Goal: Information Seeking & Learning: Learn about a topic

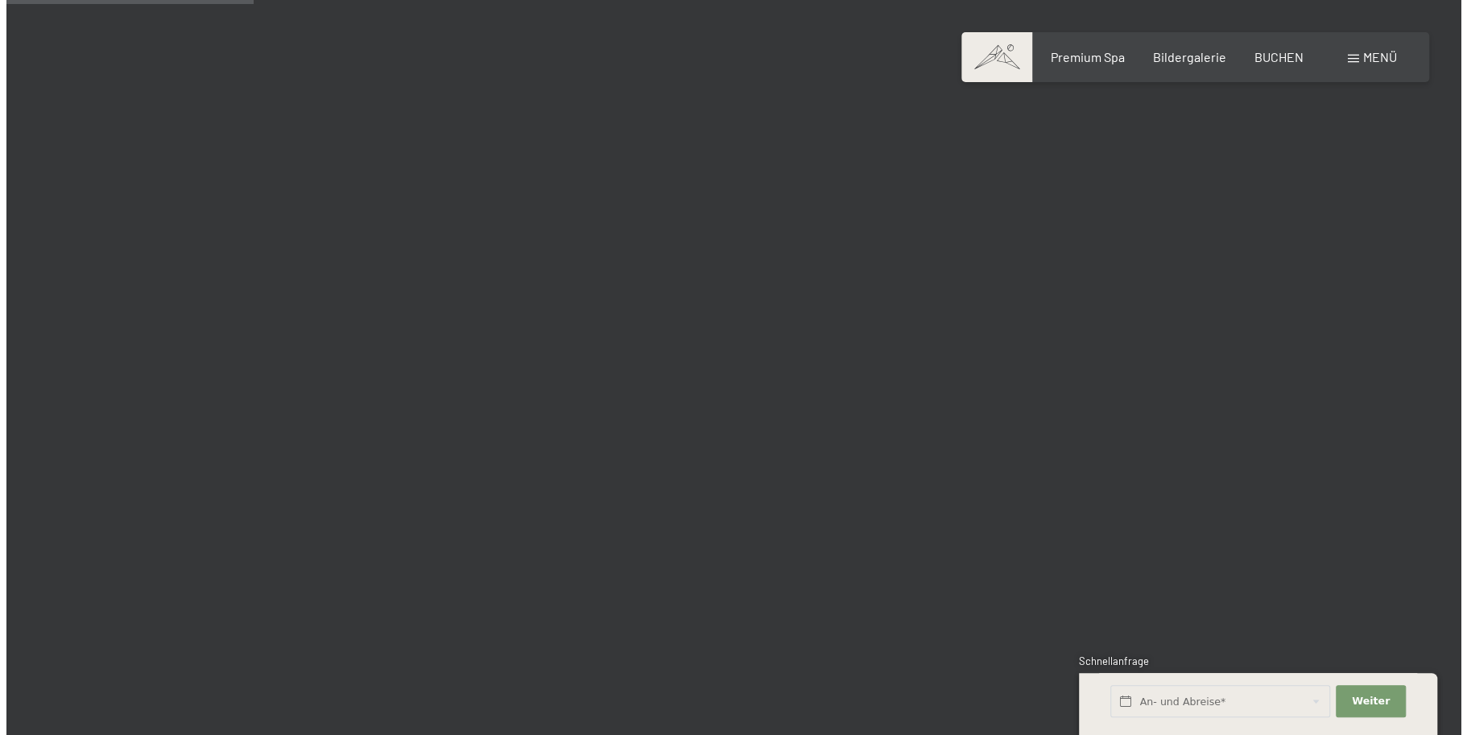
scroll to position [3462, 0]
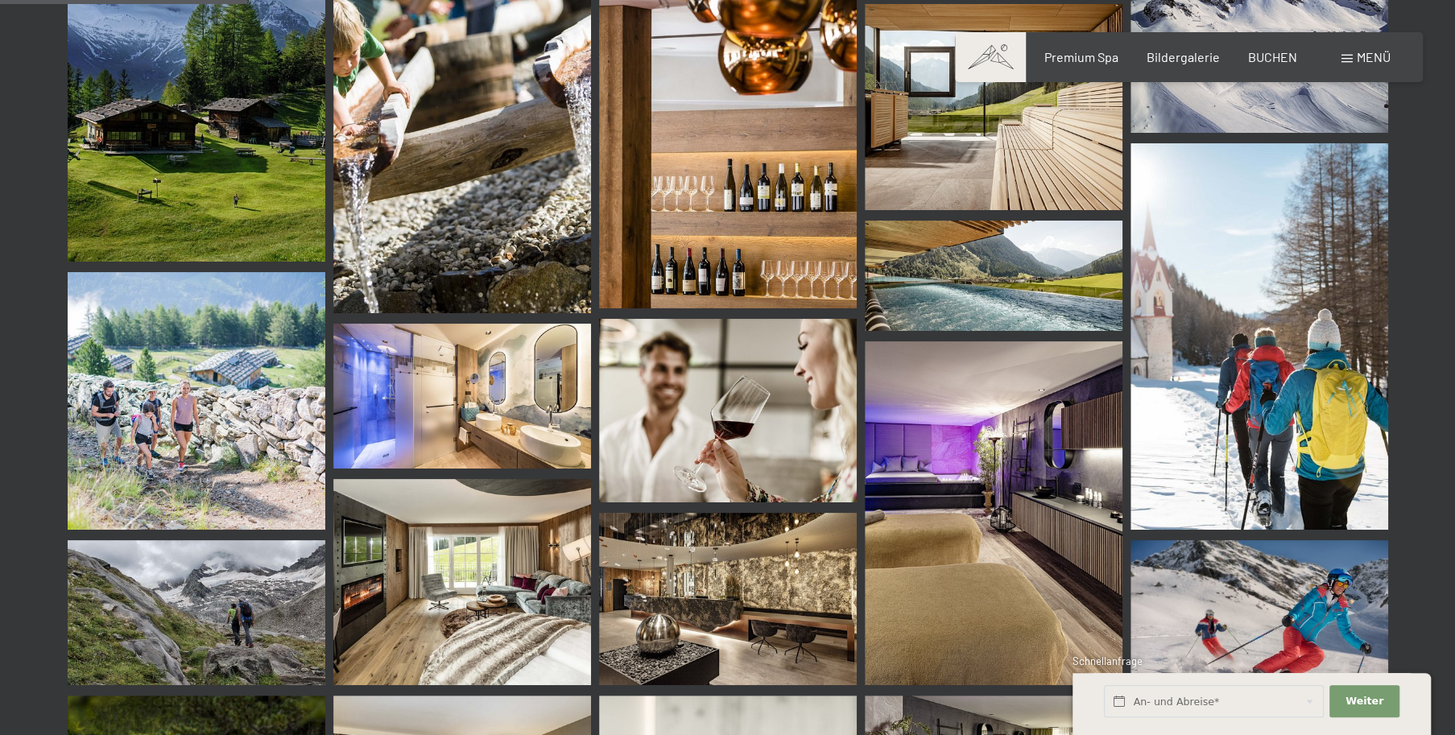
click at [1349, 57] on span at bounding box center [1346, 59] width 11 height 8
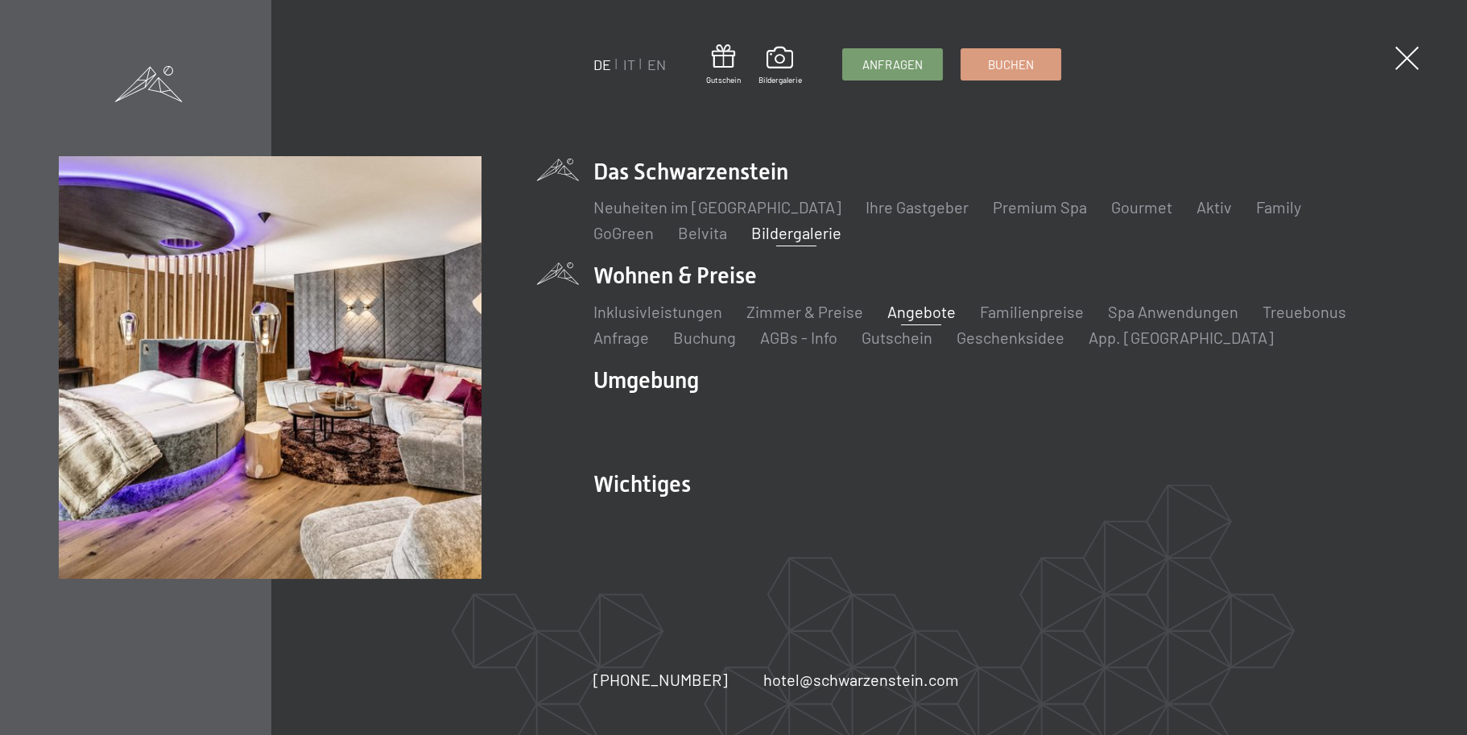
click at [910, 314] on link "Angebote" at bounding box center [921, 311] width 68 height 19
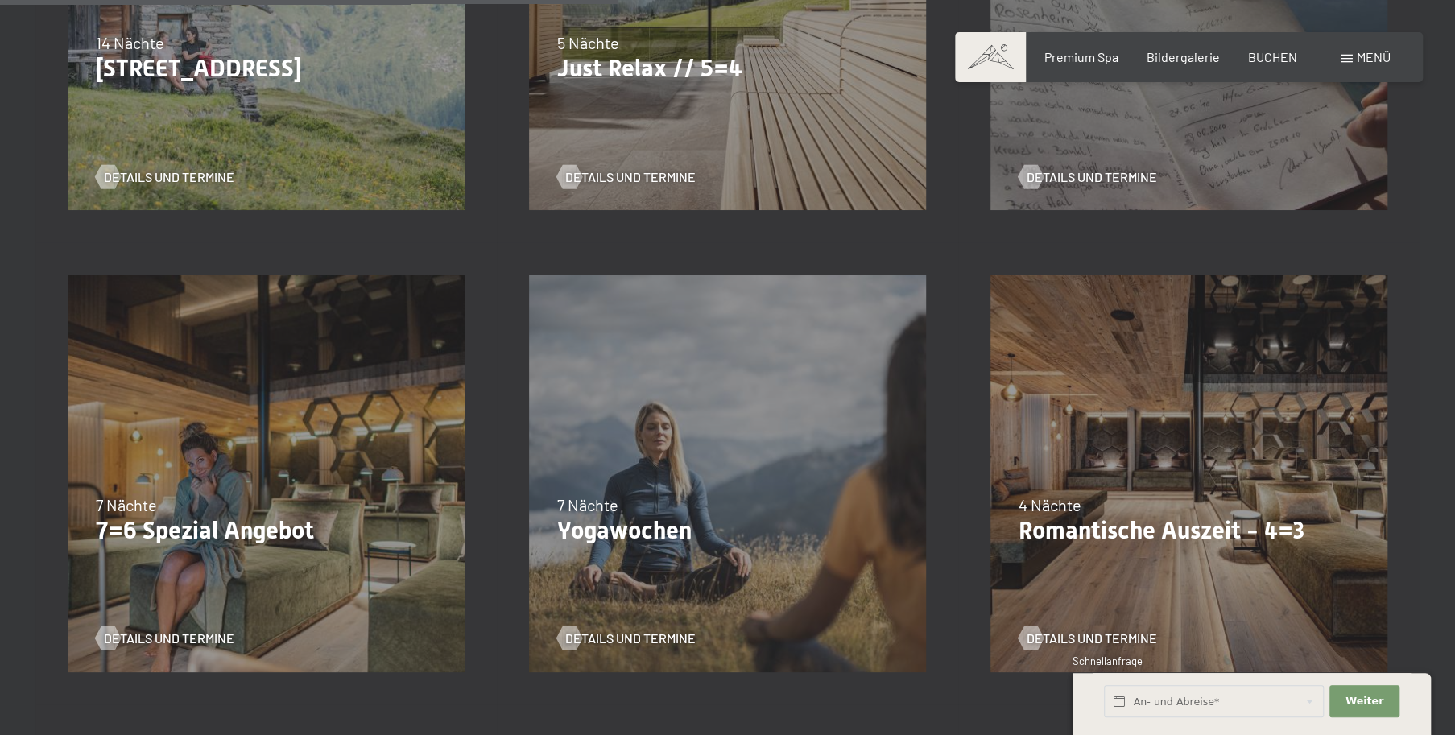
scroll to position [1369, 0]
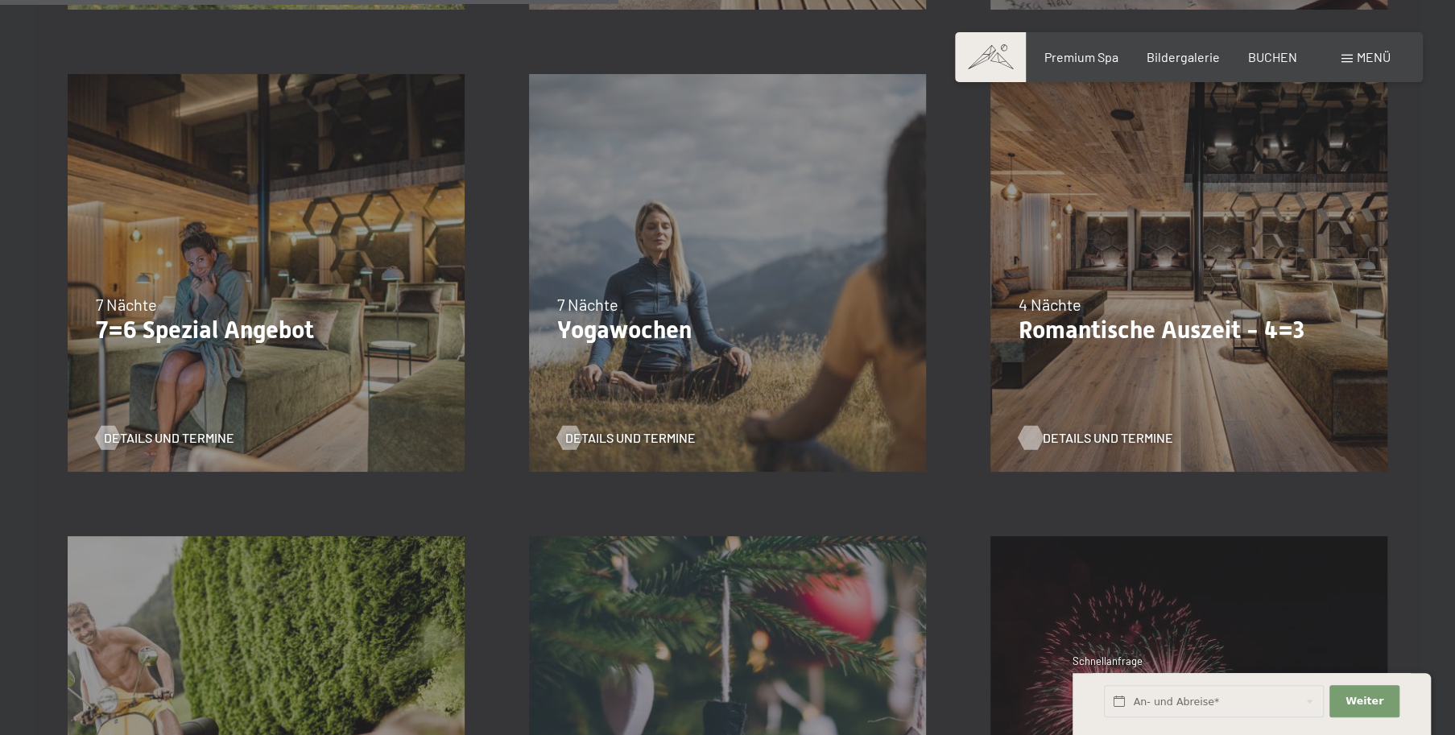
click at [1095, 437] on span "Details und Termine" at bounding box center [1108, 438] width 130 height 18
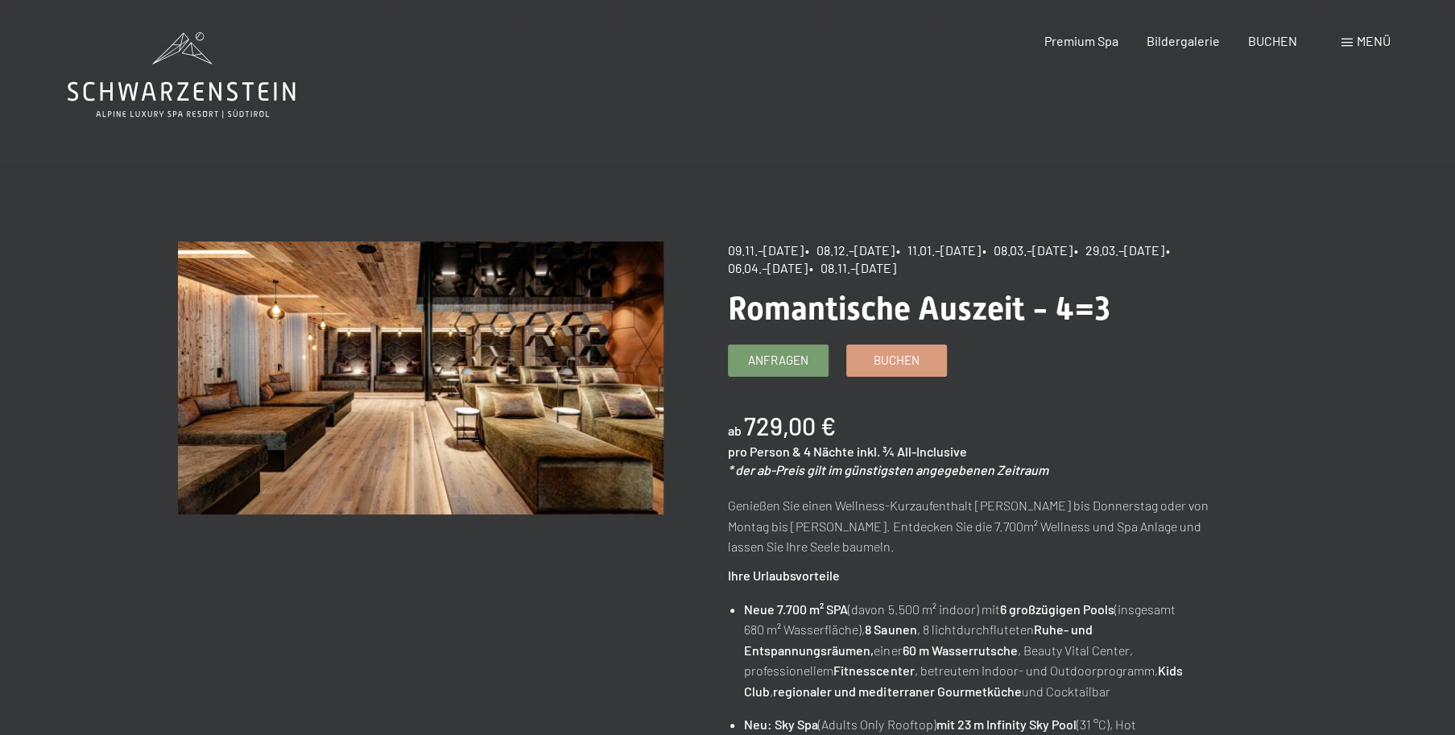
click at [1343, 39] on span at bounding box center [1346, 43] width 11 height 8
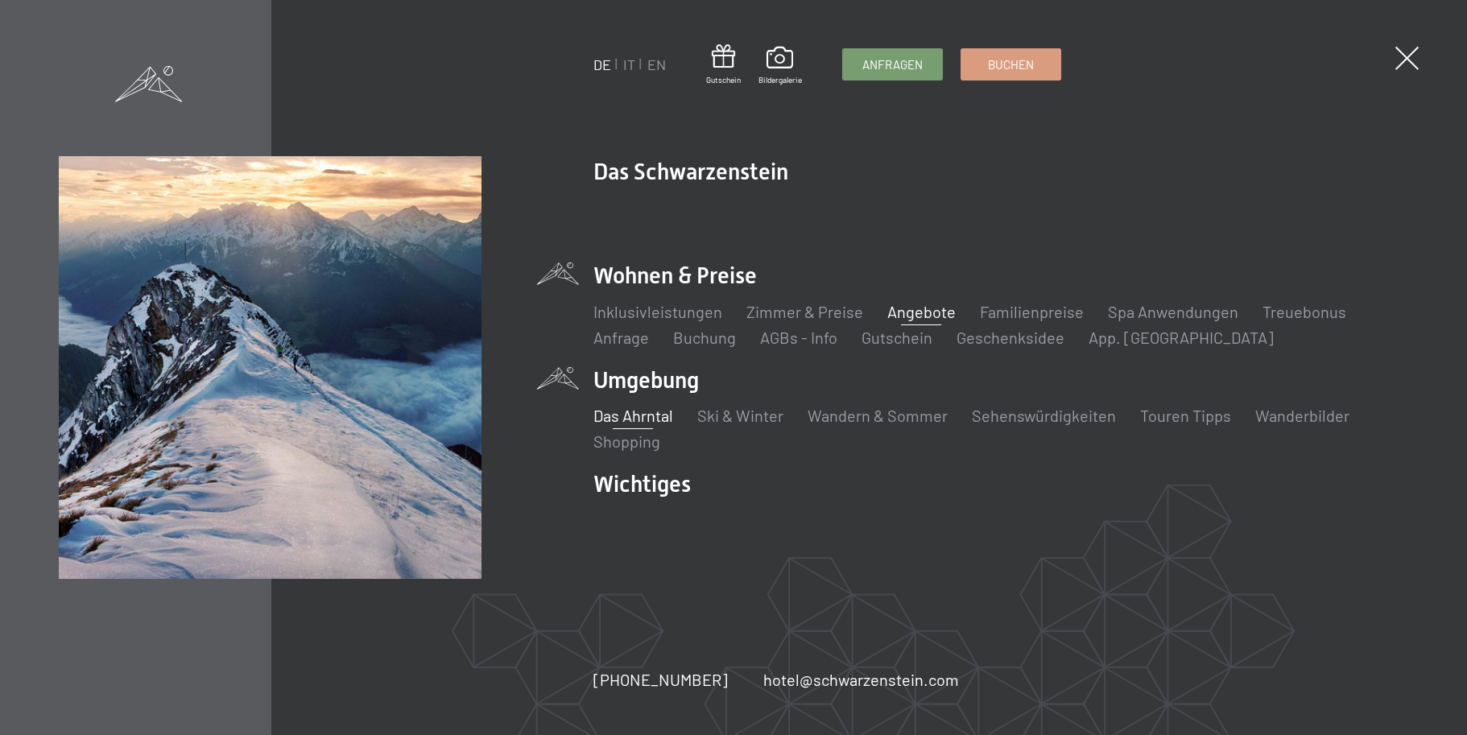
click at [610, 419] on link "Das Ahrntal" at bounding box center [633, 415] width 80 height 19
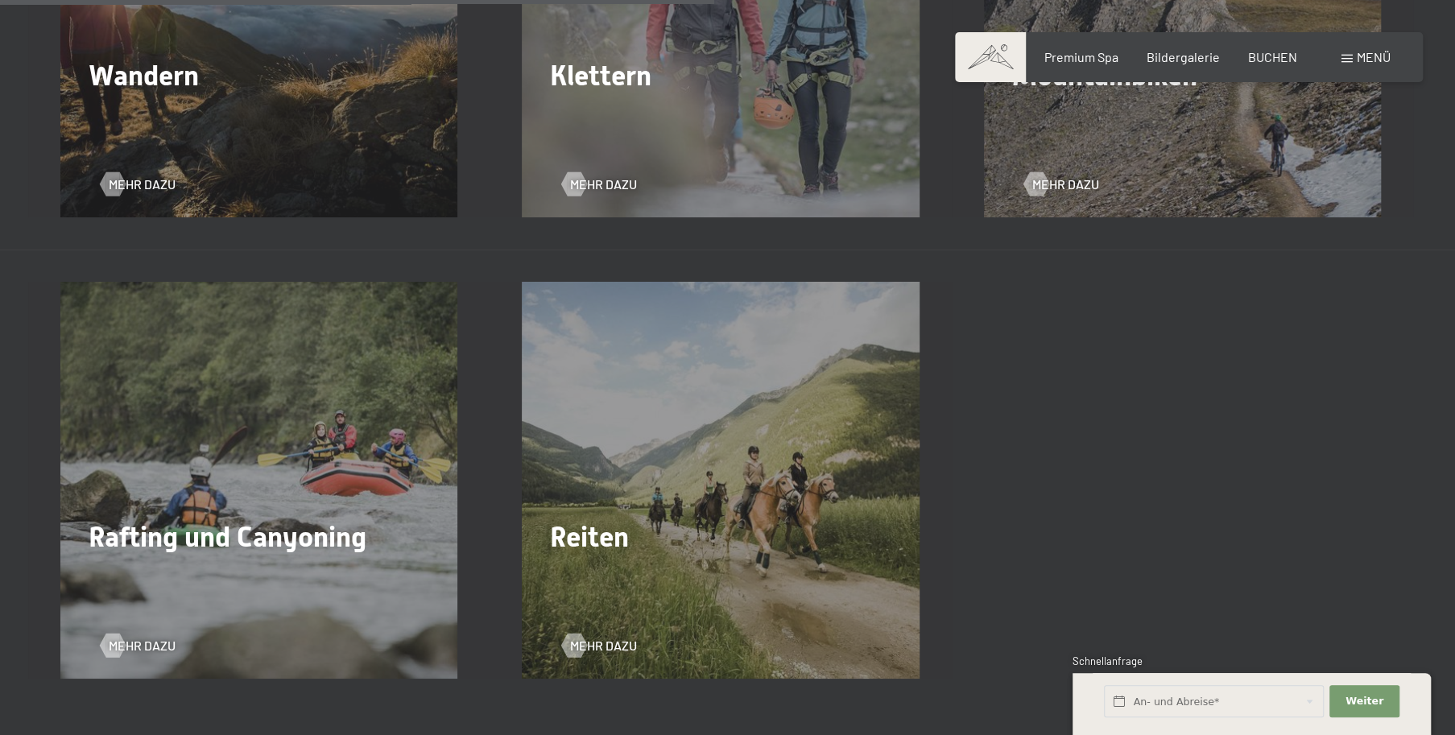
scroll to position [2818, 0]
